Goal: Information Seeking & Learning: Learn about a topic

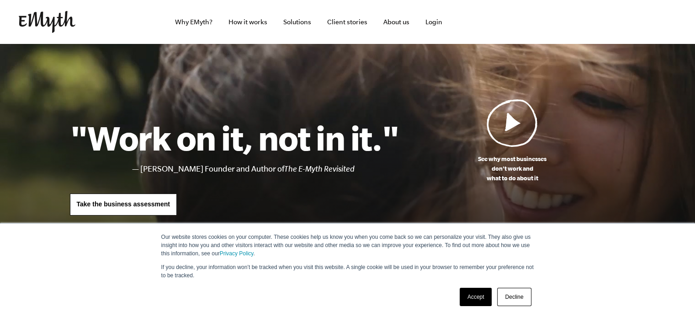
click at [509, 291] on link "Decline" at bounding box center [514, 296] width 34 height 18
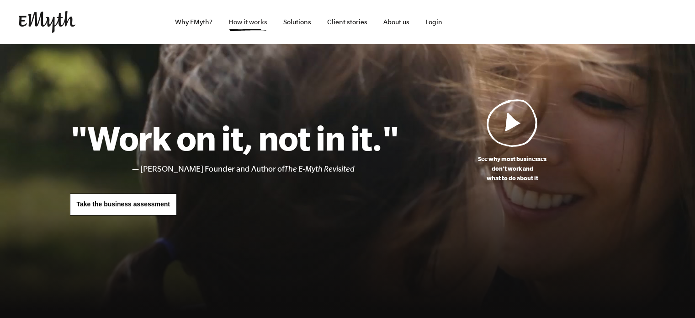
click at [266, 22] on link "How it works" at bounding box center [247, 22] width 53 height 44
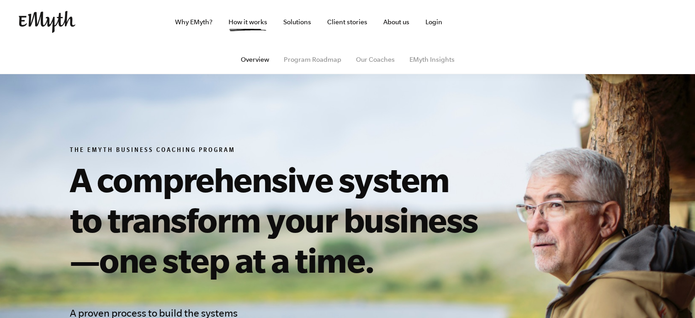
click at [367, 126] on section "The EMyth Business Coaching Program A comprehensive system to transform your bu…" at bounding box center [347, 315] width 695 height 543
click at [60, 14] on img at bounding box center [47, 22] width 57 height 22
